Goal: Information Seeking & Learning: Learn about a topic

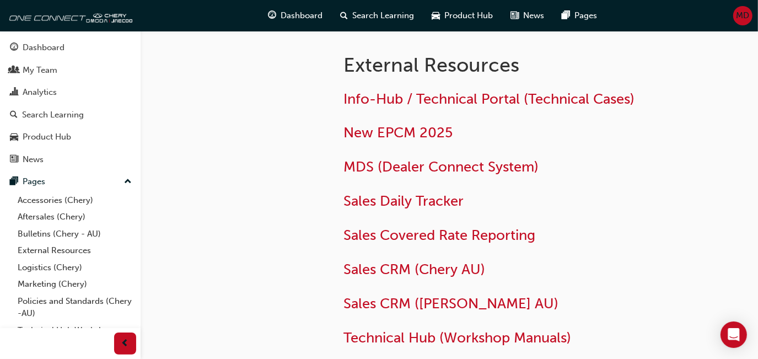
scroll to position [102, 0]
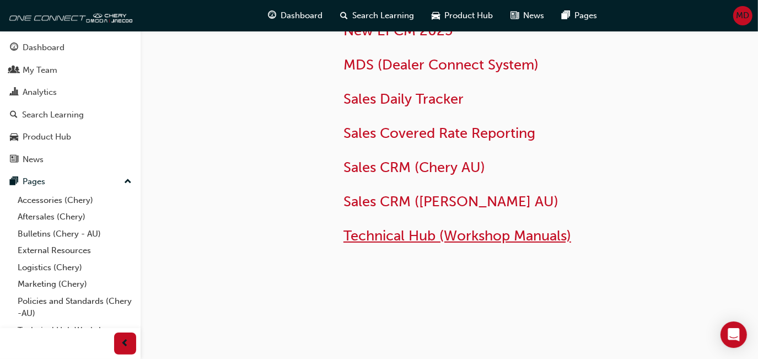
click at [513, 240] on span "Technical Hub (Workshop Manuals)" at bounding box center [457, 235] width 228 height 17
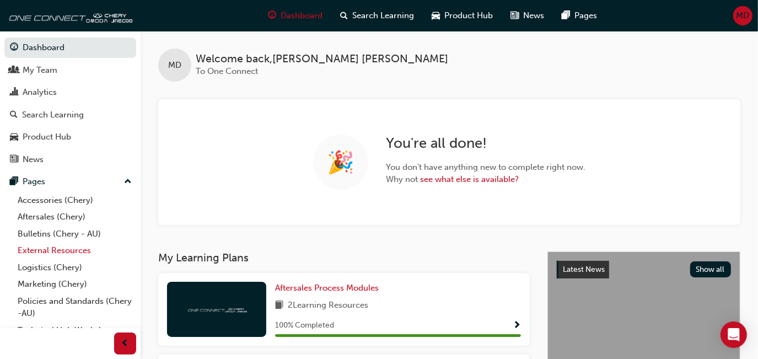
click at [41, 245] on link "External Resources" at bounding box center [74, 250] width 123 height 17
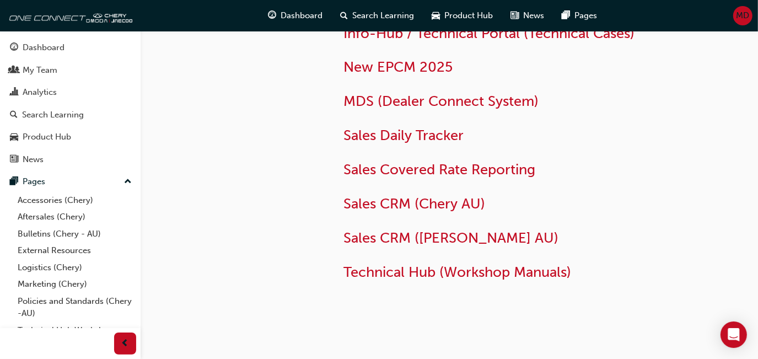
scroll to position [76, 0]
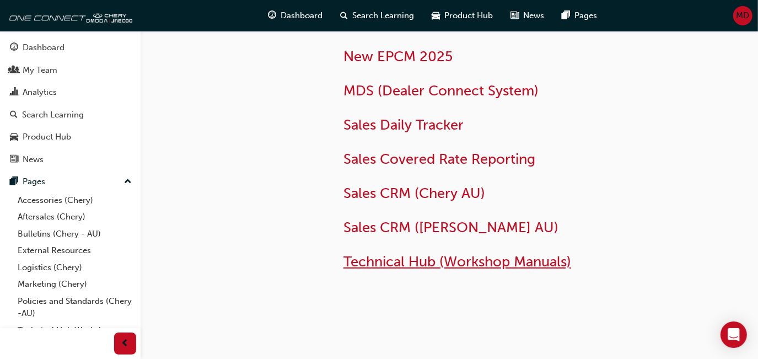
click at [495, 253] on span "Technical Hub (Workshop Manuals)" at bounding box center [457, 261] width 228 height 17
